Goal: Task Accomplishment & Management: Use online tool/utility

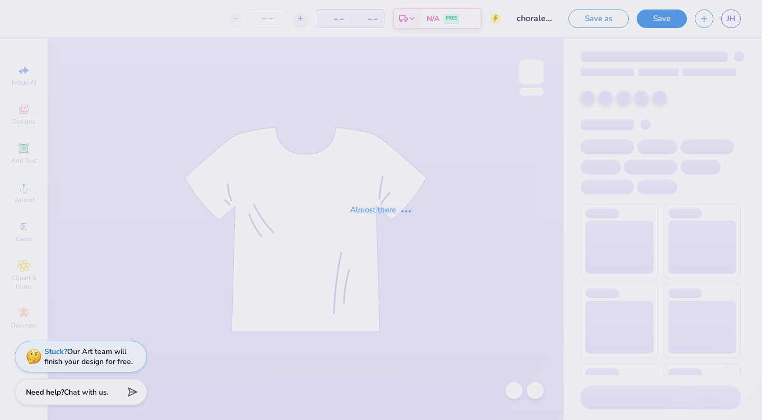
type input "31"
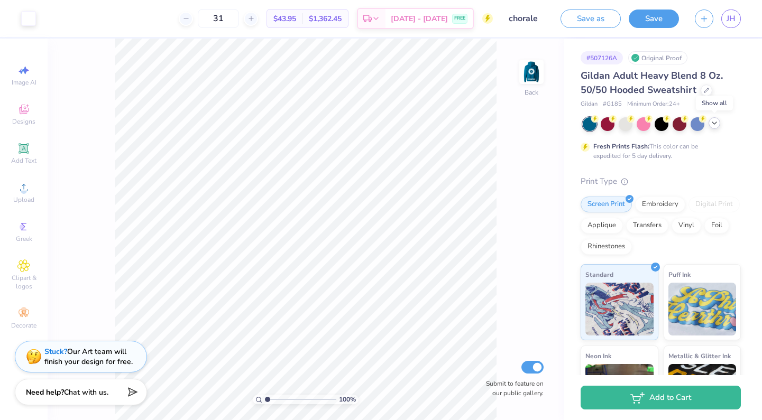
click at [714, 124] on icon at bounding box center [714, 123] width 8 height 8
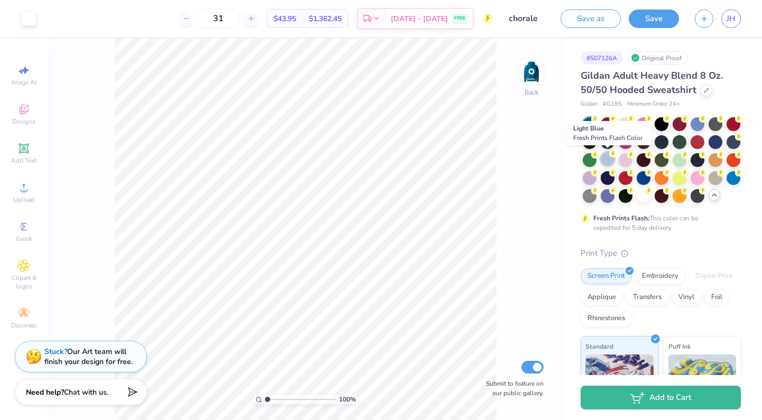
click at [608, 157] on div at bounding box center [608, 159] width 14 height 14
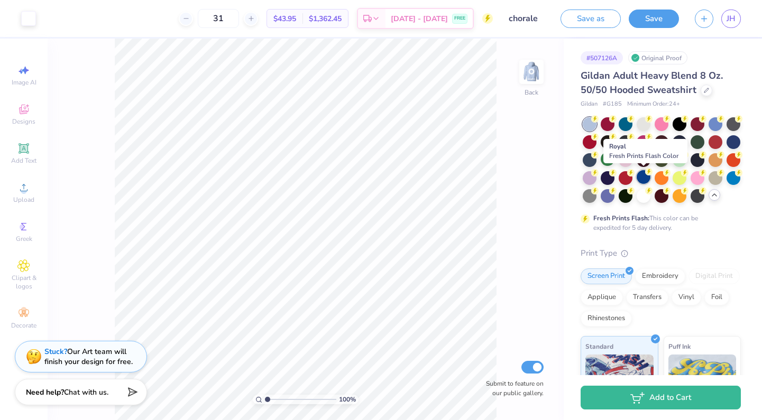
click at [637, 178] on div at bounding box center [644, 177] width 14 height 14
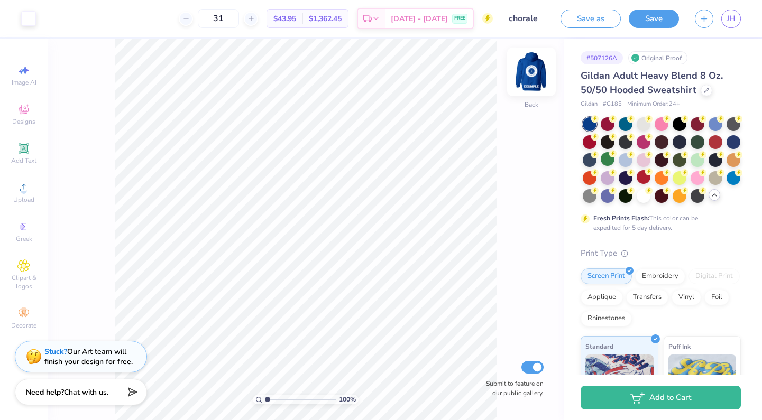
click at [534, 65] on img at bounding box center [531, 72] width 42 height 42
click at [535, 65] on img at bounding box center [531, 72] width 42 height 42
click at [734, 146] on div at bounding box center [734, 141] width 14 height 14
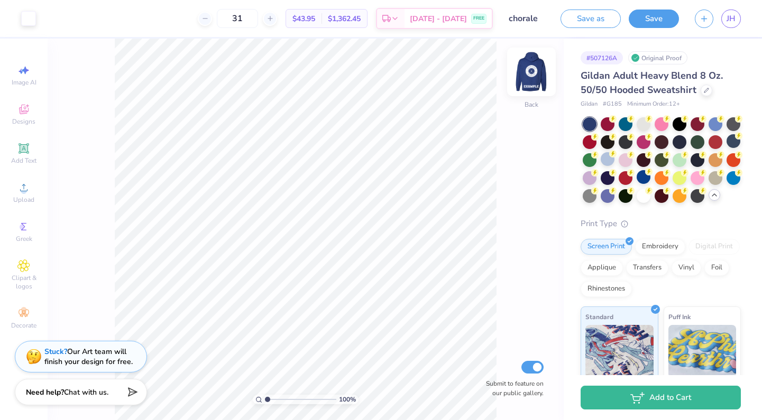
click at [534, 68] on img at bounding box center [531, 72] width 42 height 42
click at [534, 67] on img at bounding box center [531, 72] width 42 height 42
click at [644, 179] on div at bounding box center [644, 177] width 14 height 14
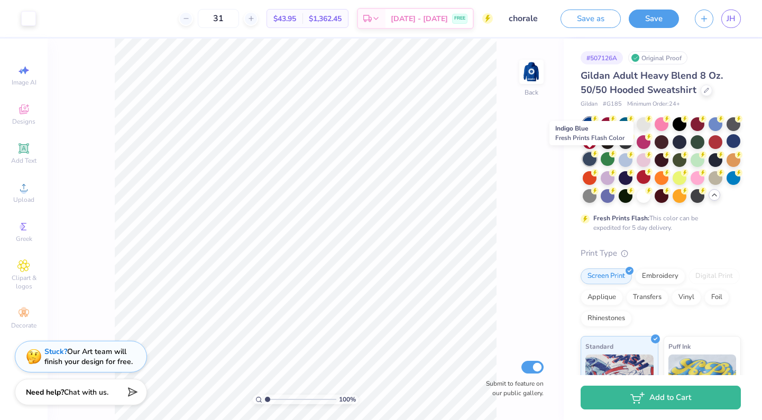
click at [588, 159] on div at bounding box center [590, 159] width 14 height 14
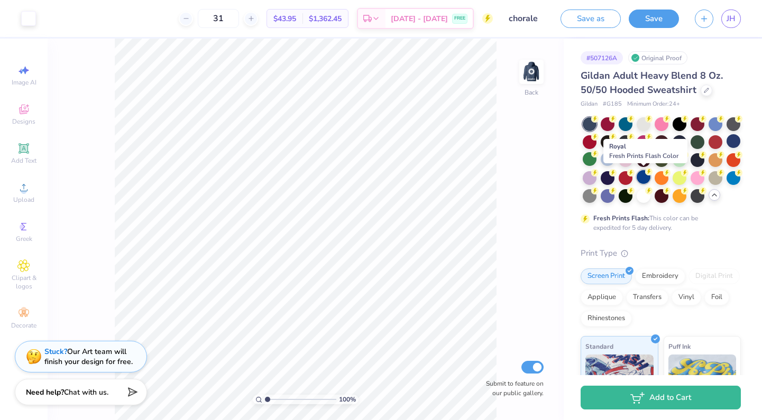
click at [638, 176] on div at bounding box center [644, 177] width 14 height 14
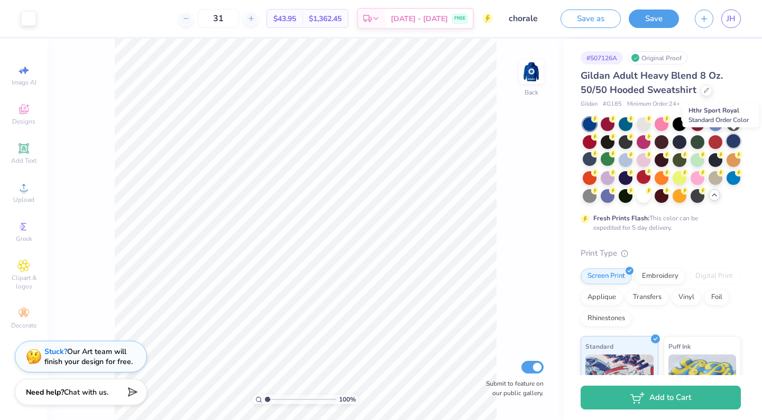
click at [735, 141] on div at bounding box center [734, 141] width 14 height 14
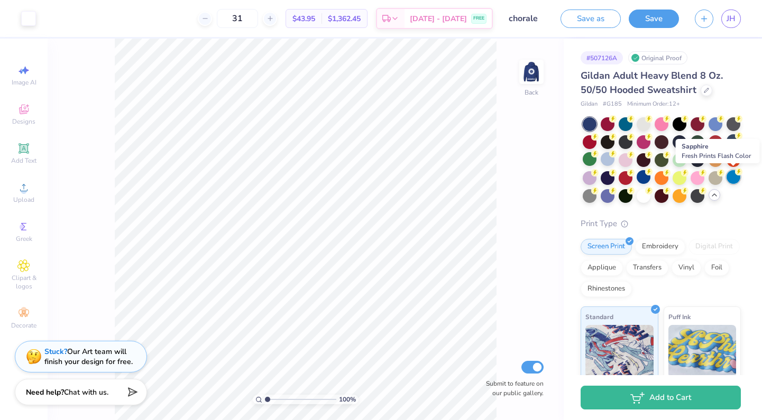
click at [736, 178] on div at bounding box center [734, 177] width 14 height 14
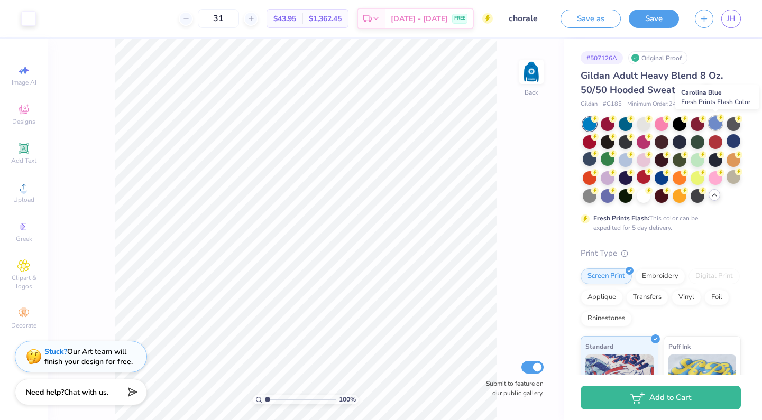
click at [716, 124] on div at bounding box center [716, 123] width 14 height 14
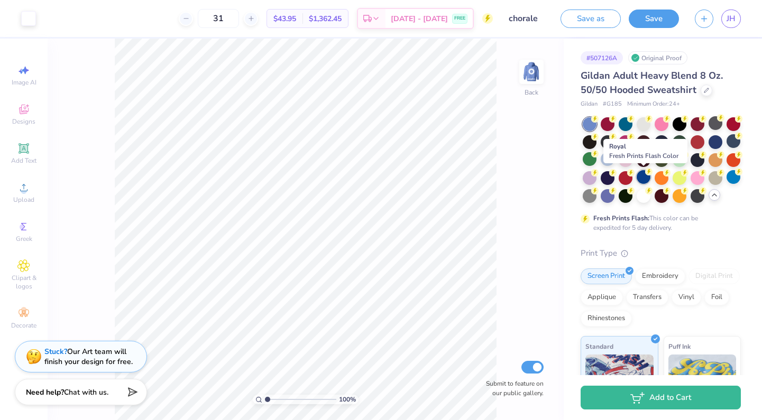
click at [642, 178] on div at bounding box center [644, 177] width 14 height 14
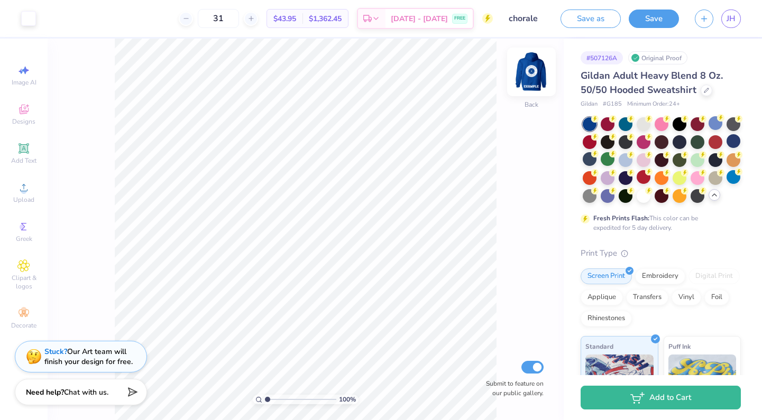
click at [519, 76] on img at bounding box center [531, 72] width 42 height 42
click at [521, 76] on img at bounding box center [531, 71] width 21 height 21
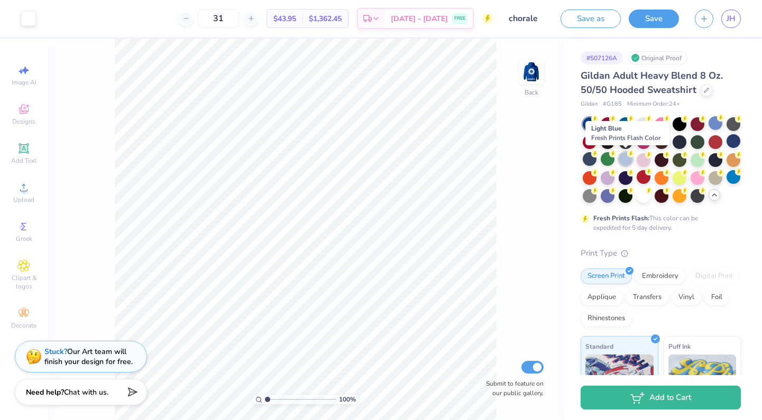
click at [624, 157] on div at bounding box center [626, 159] width 14 height 14
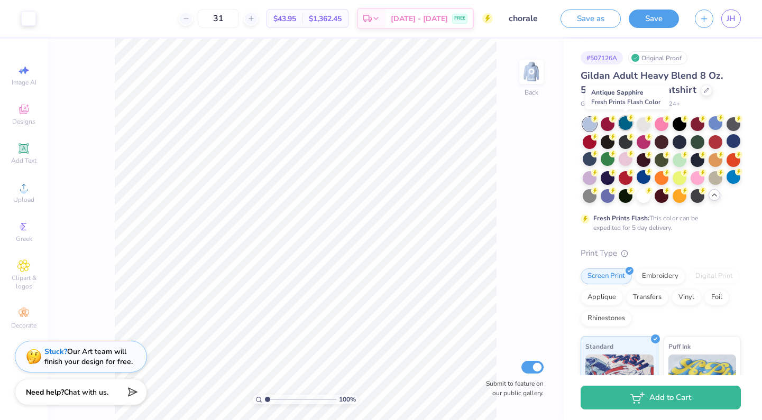
click at [621, 121] on div at bounding box center [626, 123] width 14 height 14
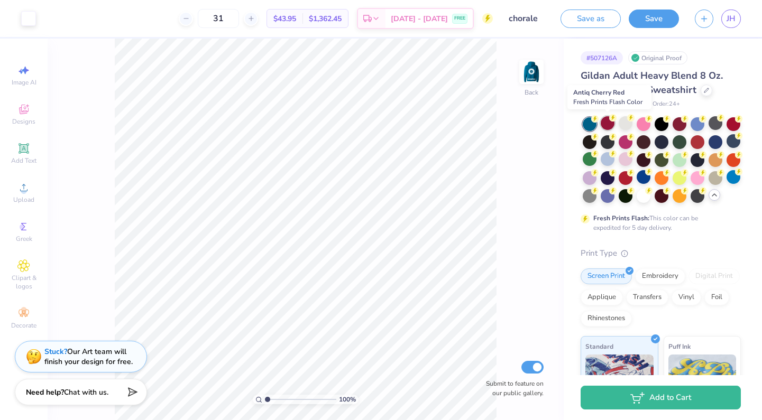
click at [606, 123] on div at bounding box center [608, 123] width 14 height 14
click at [607, 140] on div at bounding box center [608, 141] width 14 height 14
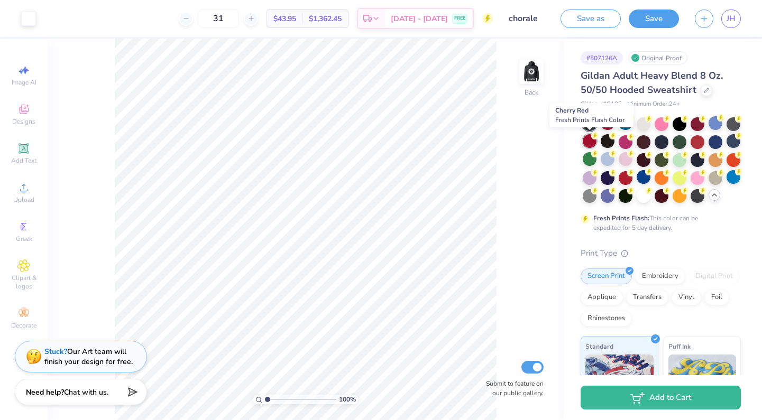
click at [591, 142] on div at bounding box center [590, 141] width 14 height 14
click at [589, 153] on div at bounding box center [590, 159] width 14 height 14
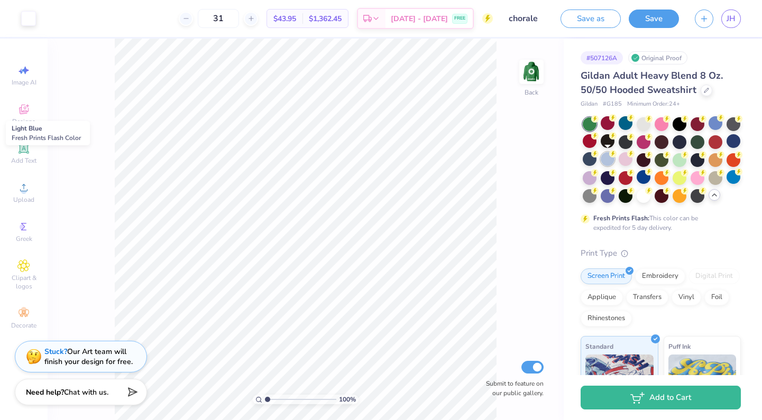
click at [607, 157] on div at bounding box center [608, 159] width 14 height 14
click at [590, 198] on div at bounding box center [590, 195] width 14 height 14
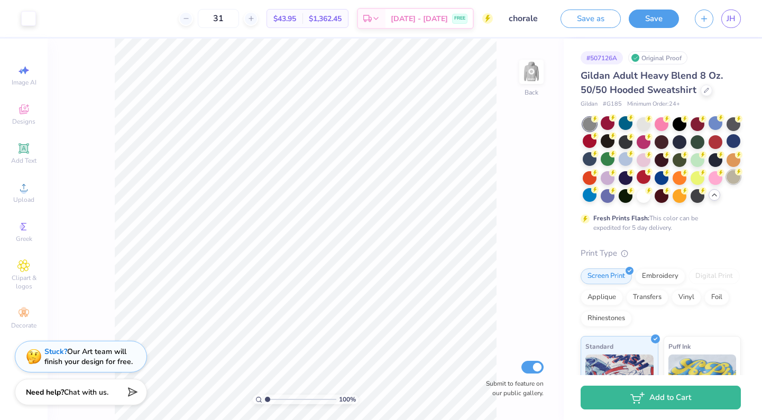
click at [728, 180] on div at bounding box center [734, 177] width 14 height 14
click at [588, 195] on div at bounding box center [590, 195] width 14 height 14
click at [527, 75] on img at bounding box center [531, 72] width 42 height 42
click at [533, 81] on img at bounding box center [531, 72] width 42 height 42
click at [712, 163] on div at bounding box center [716, 159] width 14 height 14
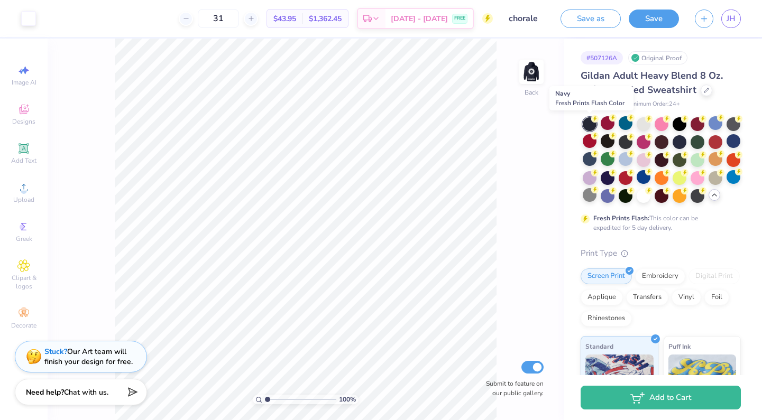
click at [590, 121] on div at bounding box center [590, 124] width 14 height 14
click at [704, 91] on icon at bounding box center [706, 89] width 4 height 4
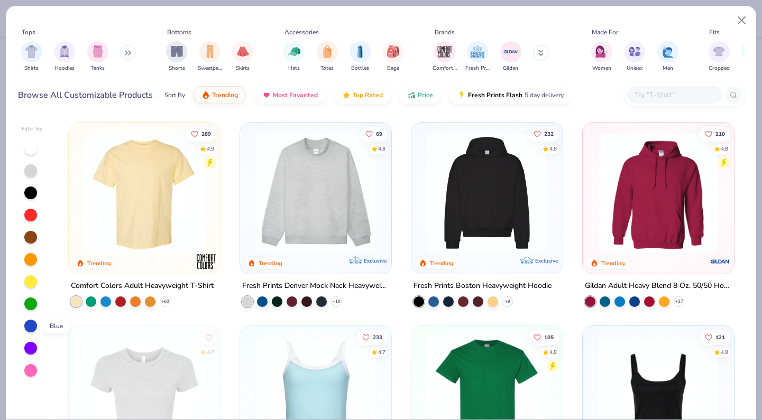
click at [32, 325] on div at bounding box center [30, 326] width 13 height 13
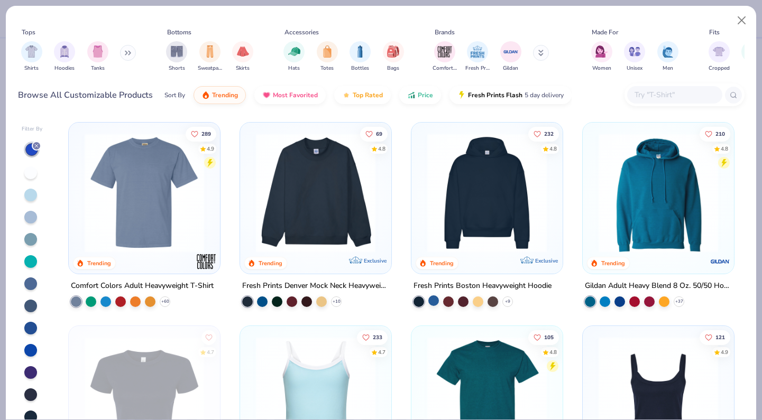
click at [431, 302] on div at bounding box center [433, 301] width 11 height 11
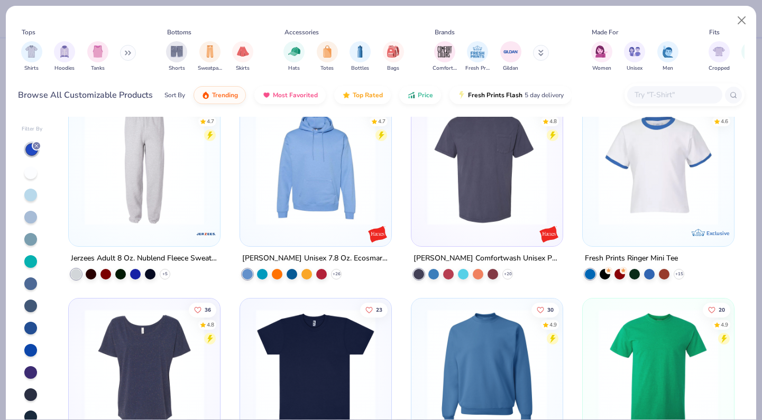
scroll to position [3748, 0]
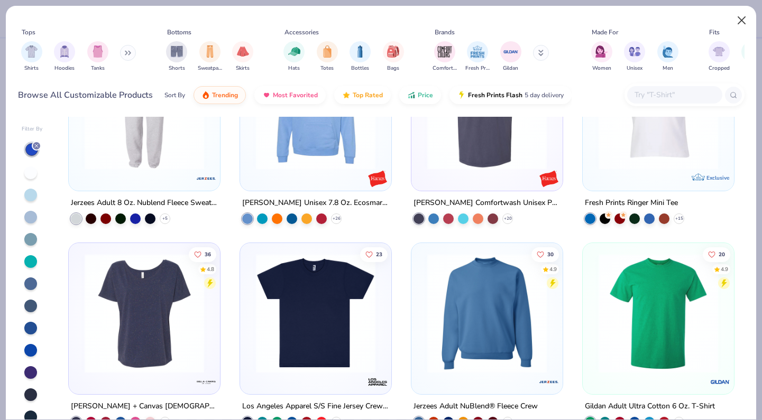
click at [738, 19] on button "Close" at bounding box center [742, 21] width 20 height 20
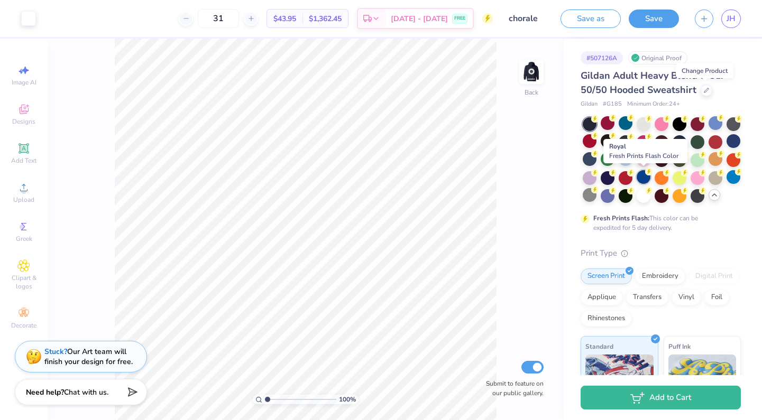
click at [642, 177] on div at bounding box center [644, 177] width 14 height 14
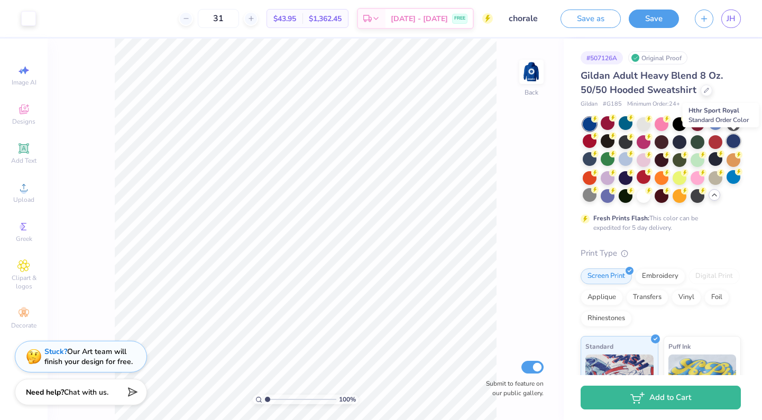
click at [738, 136] on div at bounding box center [734, 141] width 14 height 14
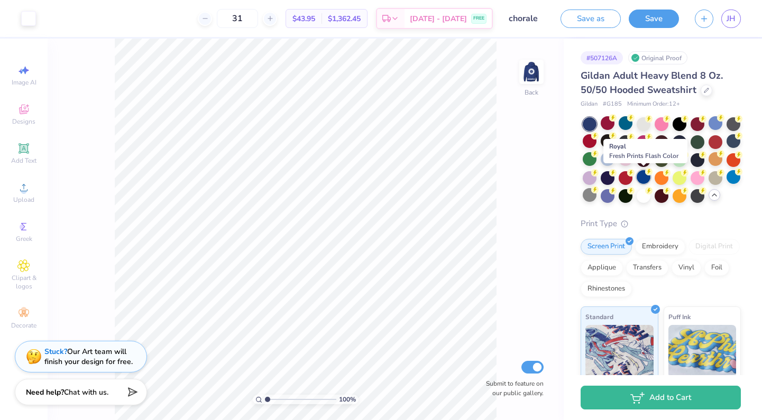
click at [638, 182] on div at bounding box center [644, 177] width 14 height 14
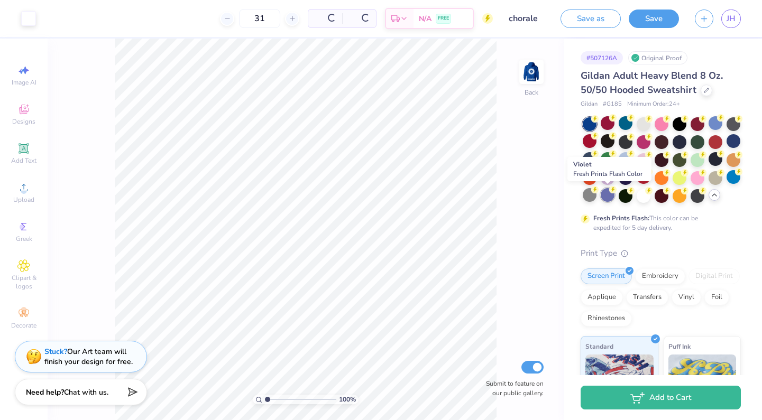
click at [607, 195] on div at bounding box center [608, 195] width 14 height 14
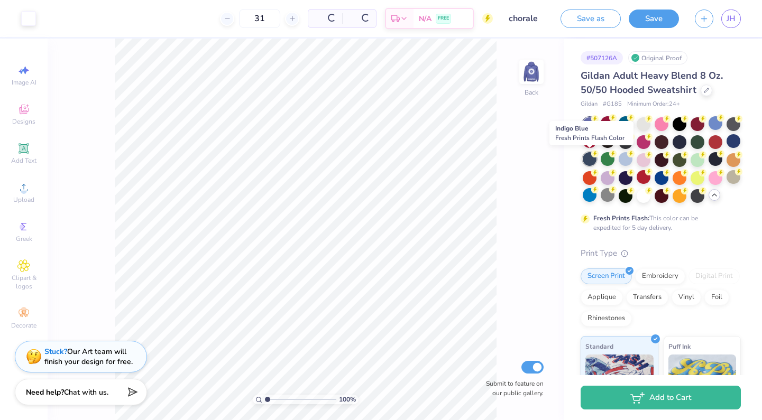
click at [591, 157] on icon at bounding box center [594, 153] width 7 height 7
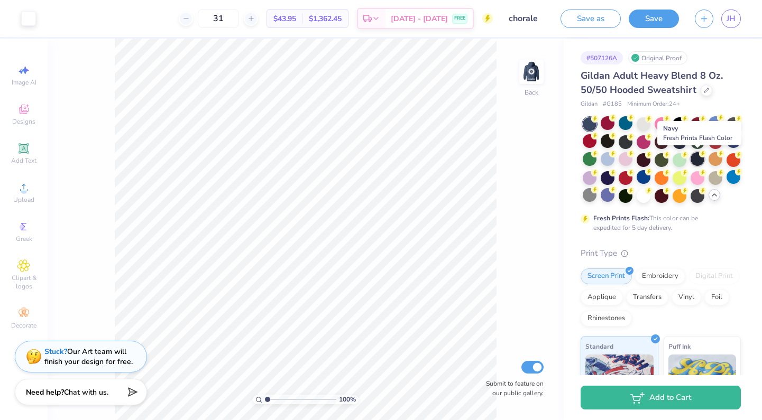
click at [694, 158] on div at bounding box center [698, 159] width 14 height 14
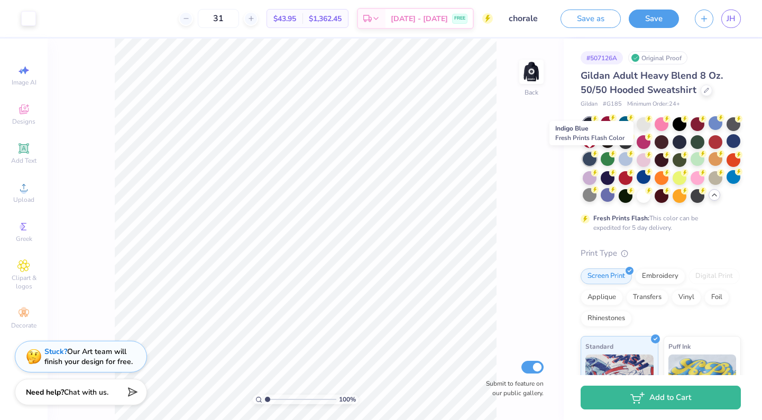
click at [590, 158] on div at bounding box center [590, 159] width 14 height 14
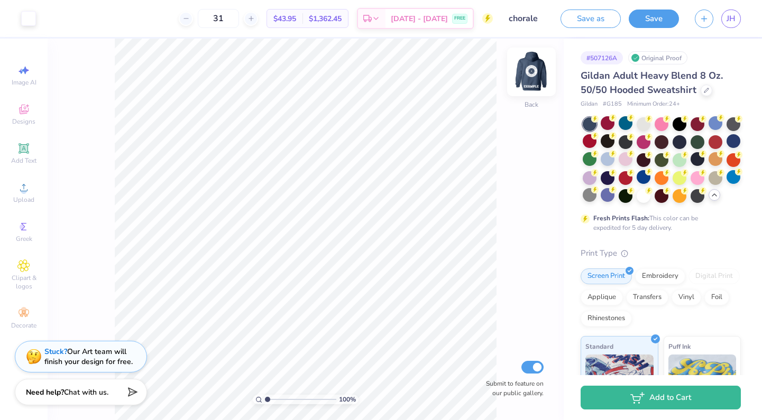
click at [534, 66] on img at bounding box center [531, 72] width 42 height 42
click at [534, 67] on img at bounding box center [531, 72] width 42 height 42
click at [729, 143] on div at bounding box center [734, 141] width 14 height 14
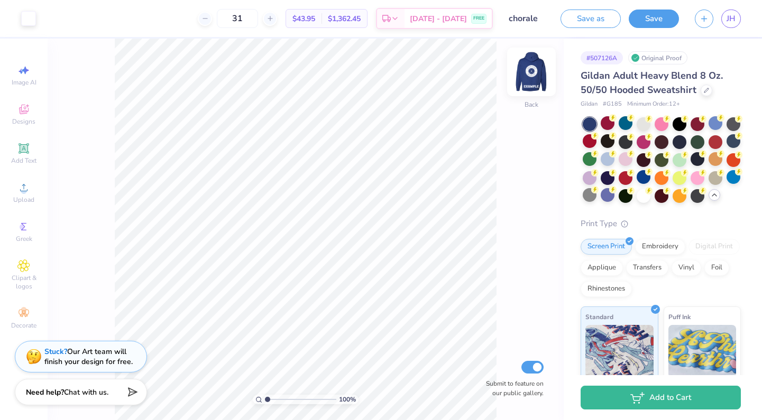
click at [528, 71] on img at bounding box center [531, 72] width 42 height 42
click at [643, 16] on button "Save" at bounding box center [654, 17] width 50 height 19
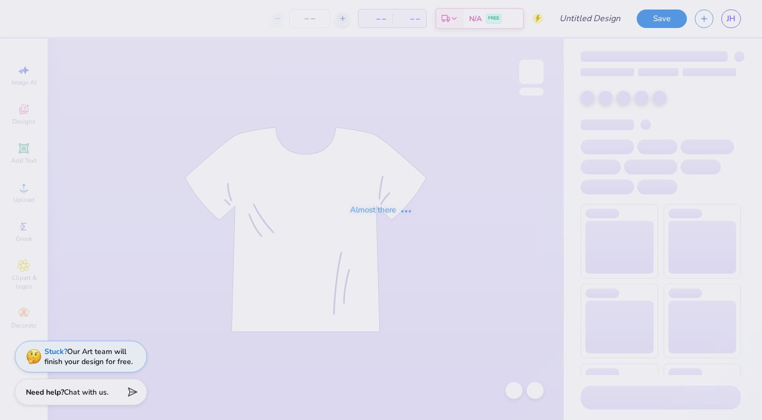
type input "chorale shirt"
type input "31"
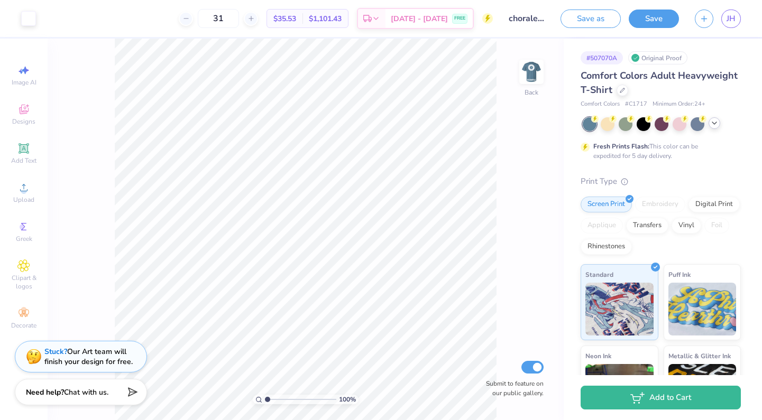
click at [712, 123] on icon at bounding box center [714, 123] width 8 height 8
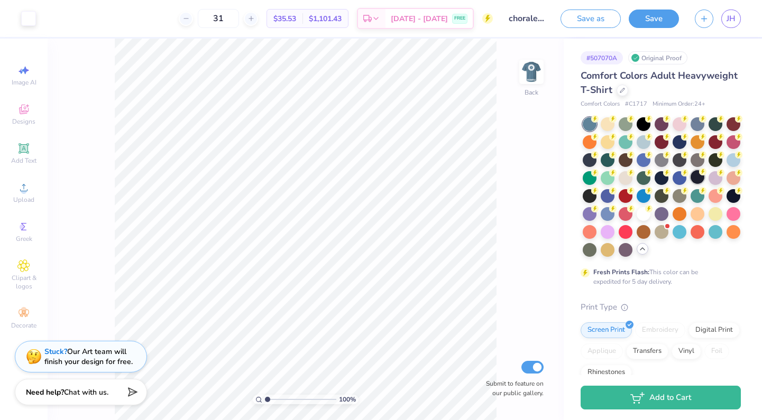
click at [697, 178] on div at bounding box center [698, 177] width 14 height 14
click at [591, 155] on div at bounding box center [590, 159] width 14 height 14
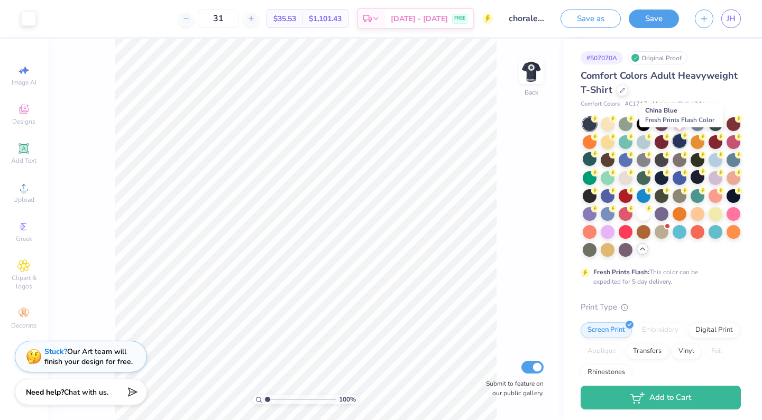
click at [681, 145] on div at bounding box center [680, 141] width 14 height 14
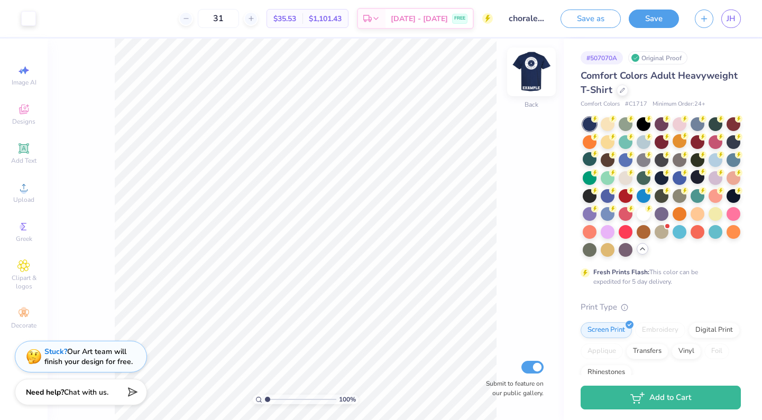
click at [534, 77] on img at bounding box center [531, 72] width 42 height 42
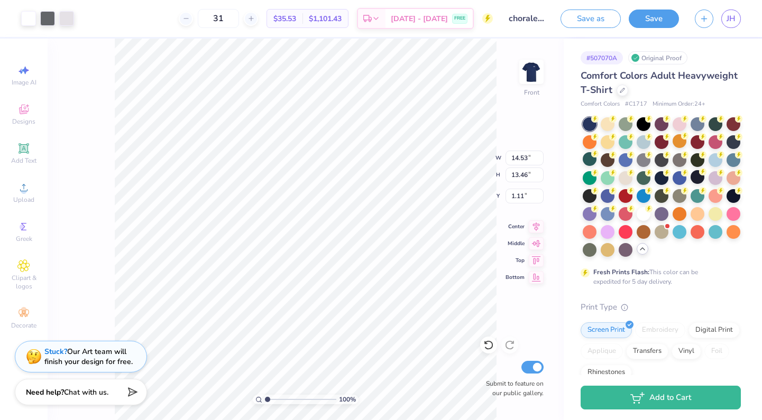
type input "14.33"
type input "13.27"
type input "1.30"
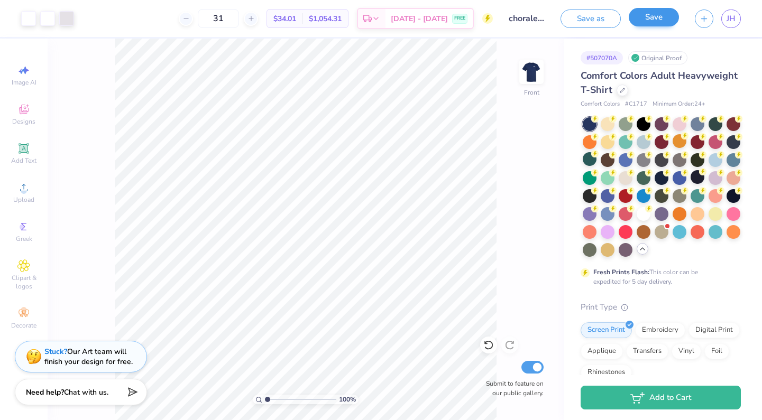
click at [645, 23] on button "Save" at bounding box center [654, 17] width 50 height 19
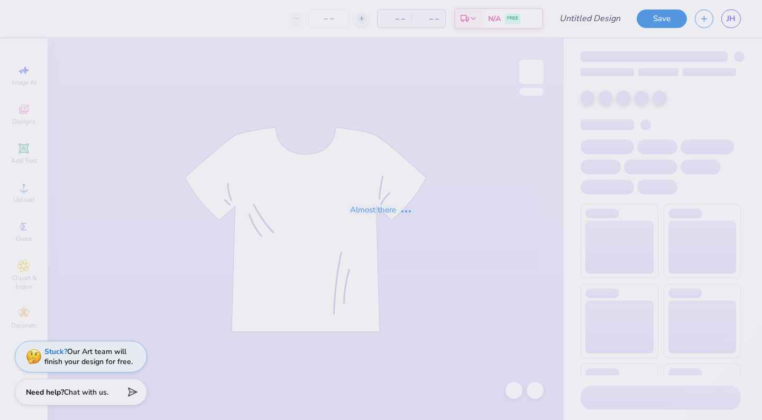
type input "31"
type input "chorale"
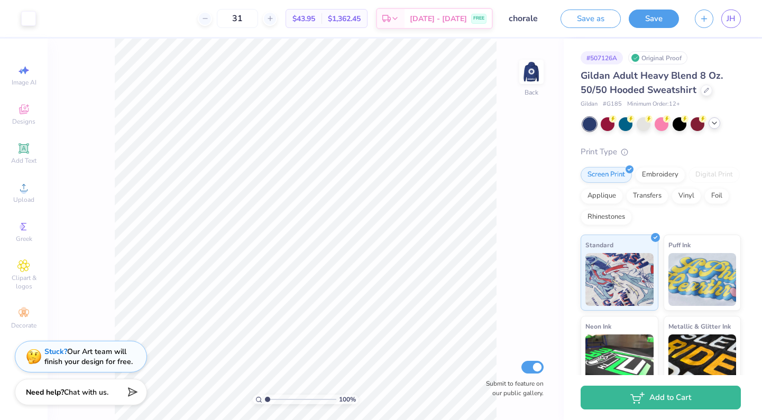
click at [712, 125] on icon at bounding box center [714, 123] width 8 height 8
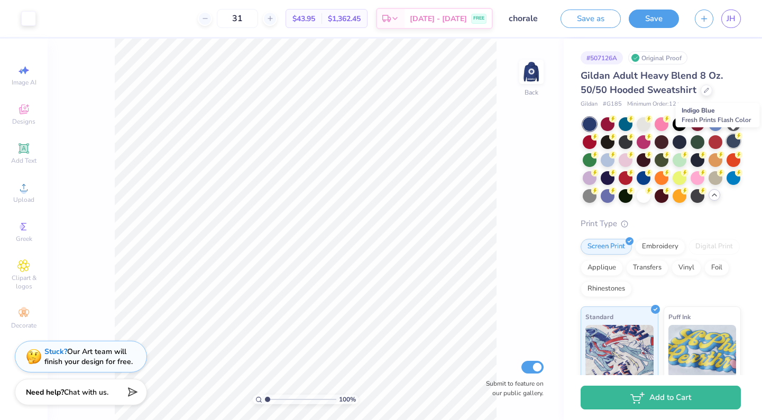
click at [729, 141] on div at bounding box center [734, 141] width 14 height 14
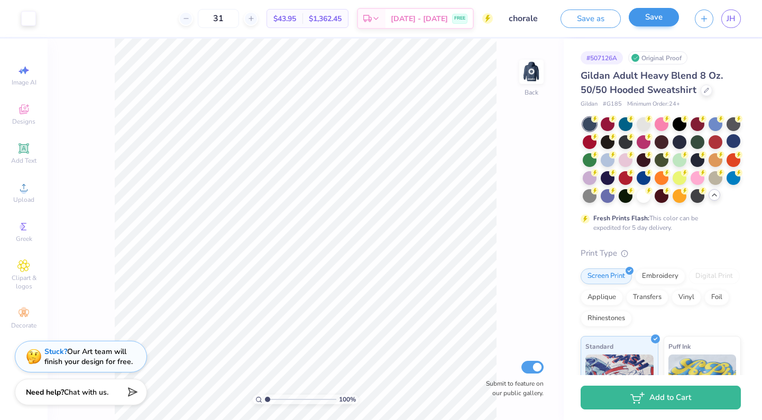
click at [662, 15] on button "Save" at bounding box center [654, 17] width 50 height 19
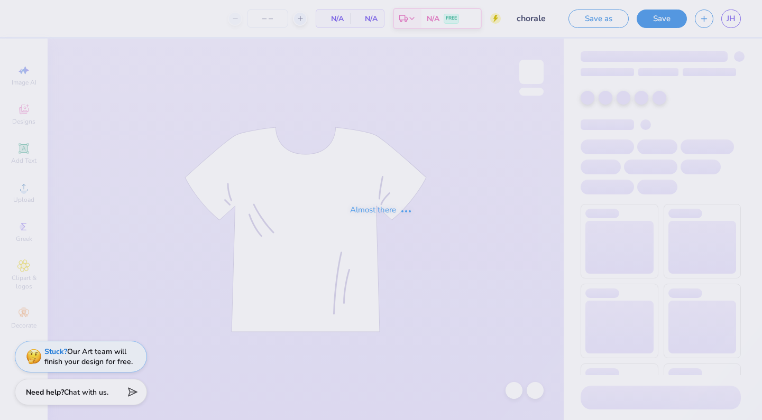
type input "31"
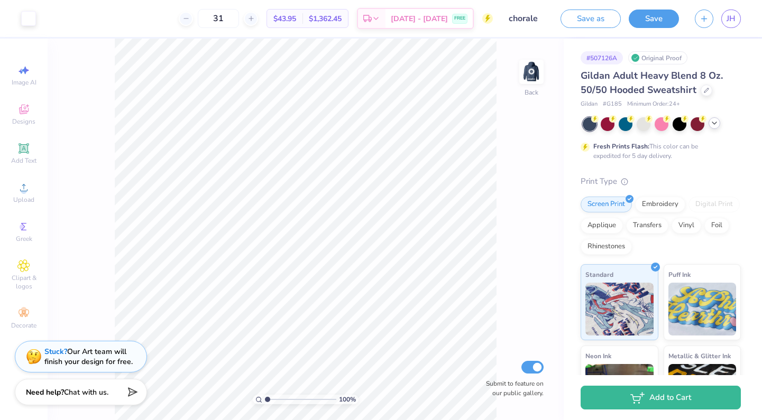
click at [712, 121] on icon at bounding box center [714, 123] width 8 height 8
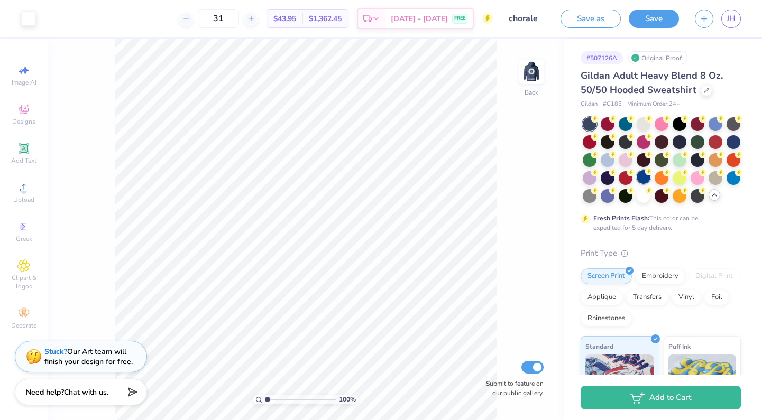
click at [642, 179] on div at bounding box center [644, 177] width 14 height 14
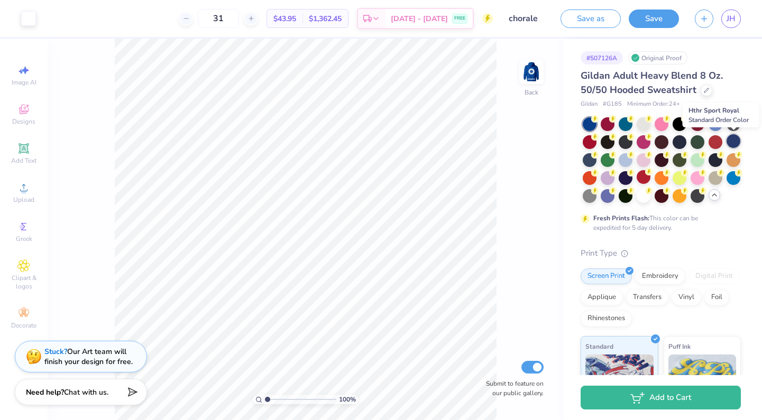
click at [734, 141] on div at bounding box center [734, 141] width 14 height 14
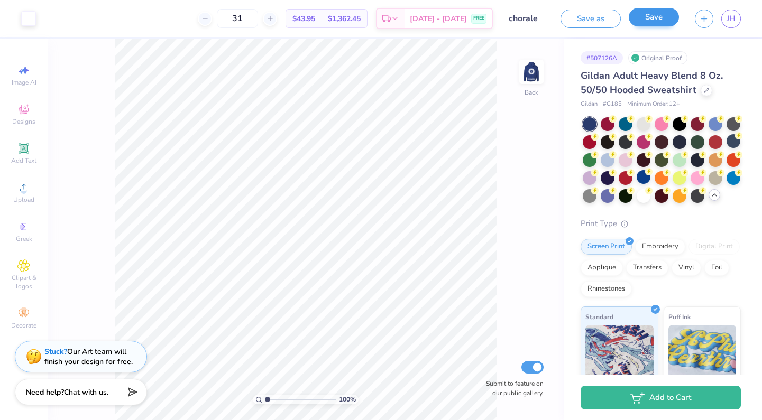
click at [658, 15] on button "Save" at bounding box center [654, 17] width 50 height 19
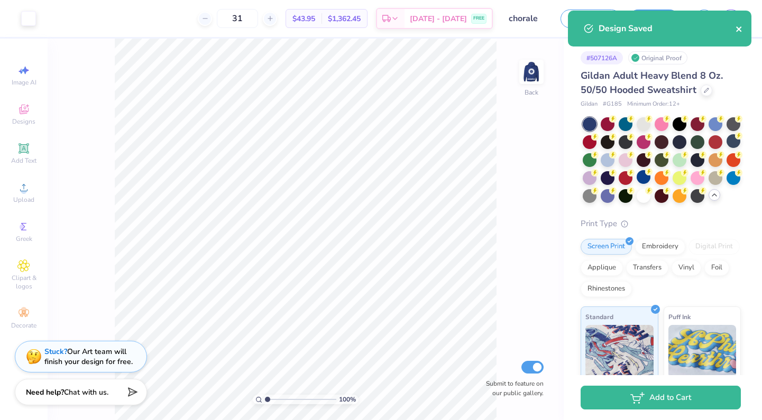
click at [736, 29] on icon "close" at bounding box center [739, 29] width 7 height 8
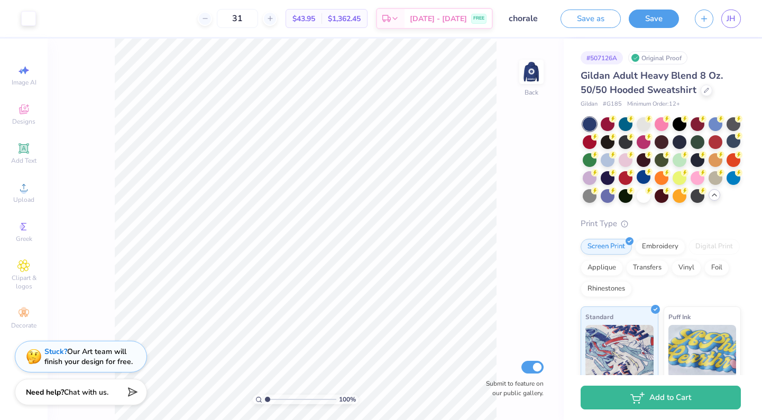
click at [738, 18] on div "Design Saved" at bounding box center [660, 32] width 188 height 48
